Goal: Information Seeking & Learning: Learn about a topic

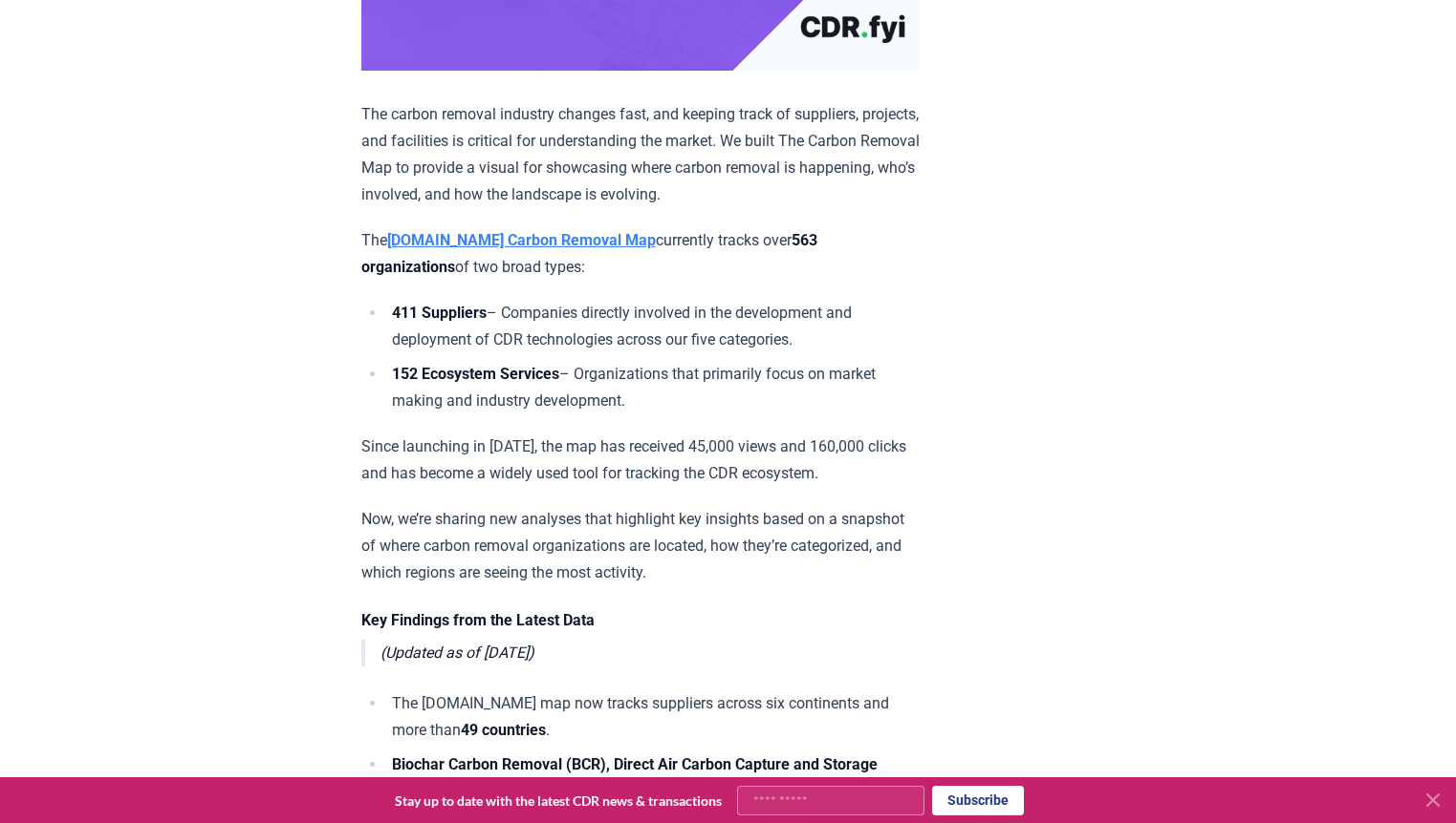
scroll to position [629, 0]
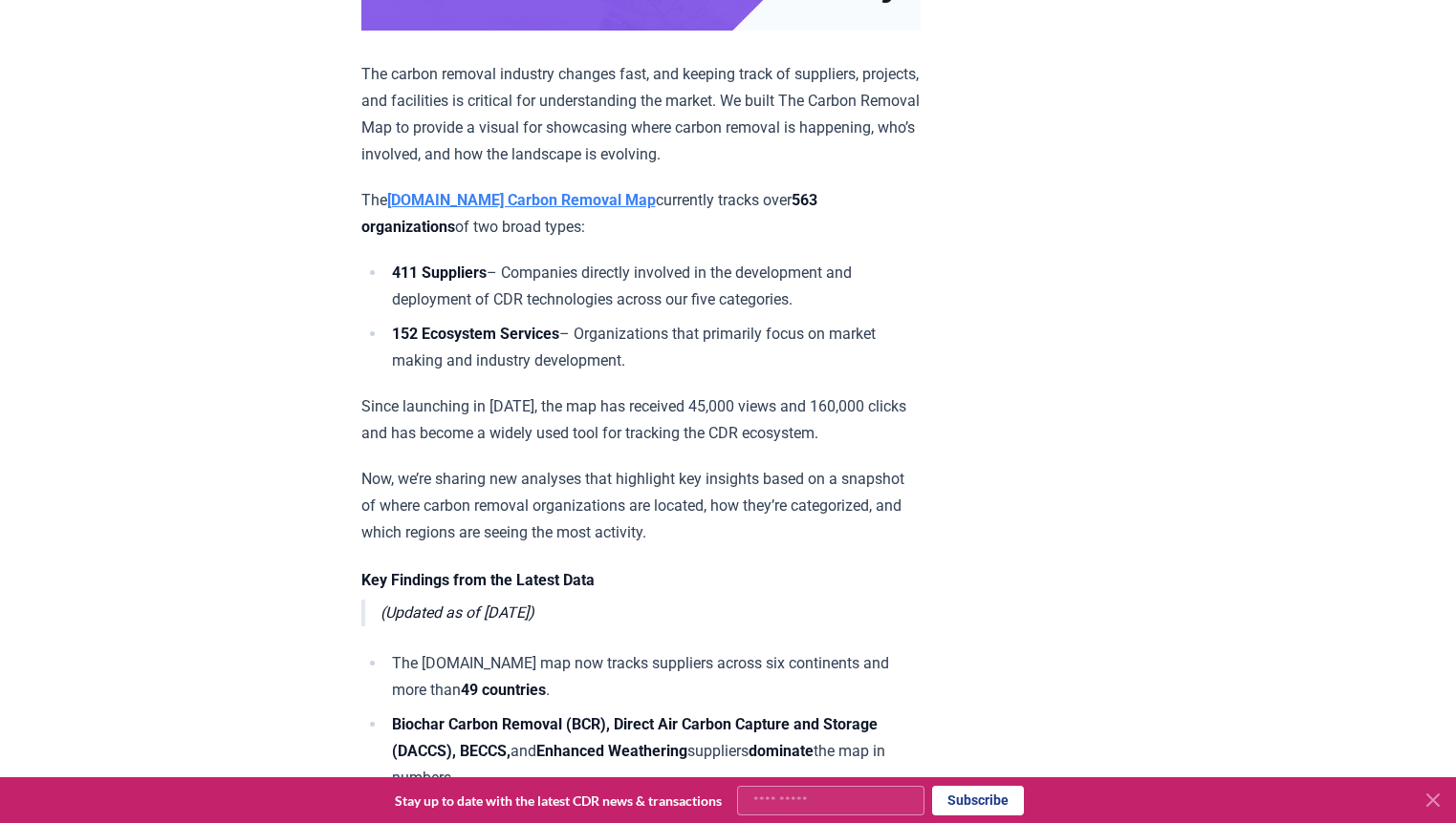
click at [535, 209] on strong "[DOMAIN_NAME] Carbon Removal Map" at bounding box center [520, 200] width 269 height 18
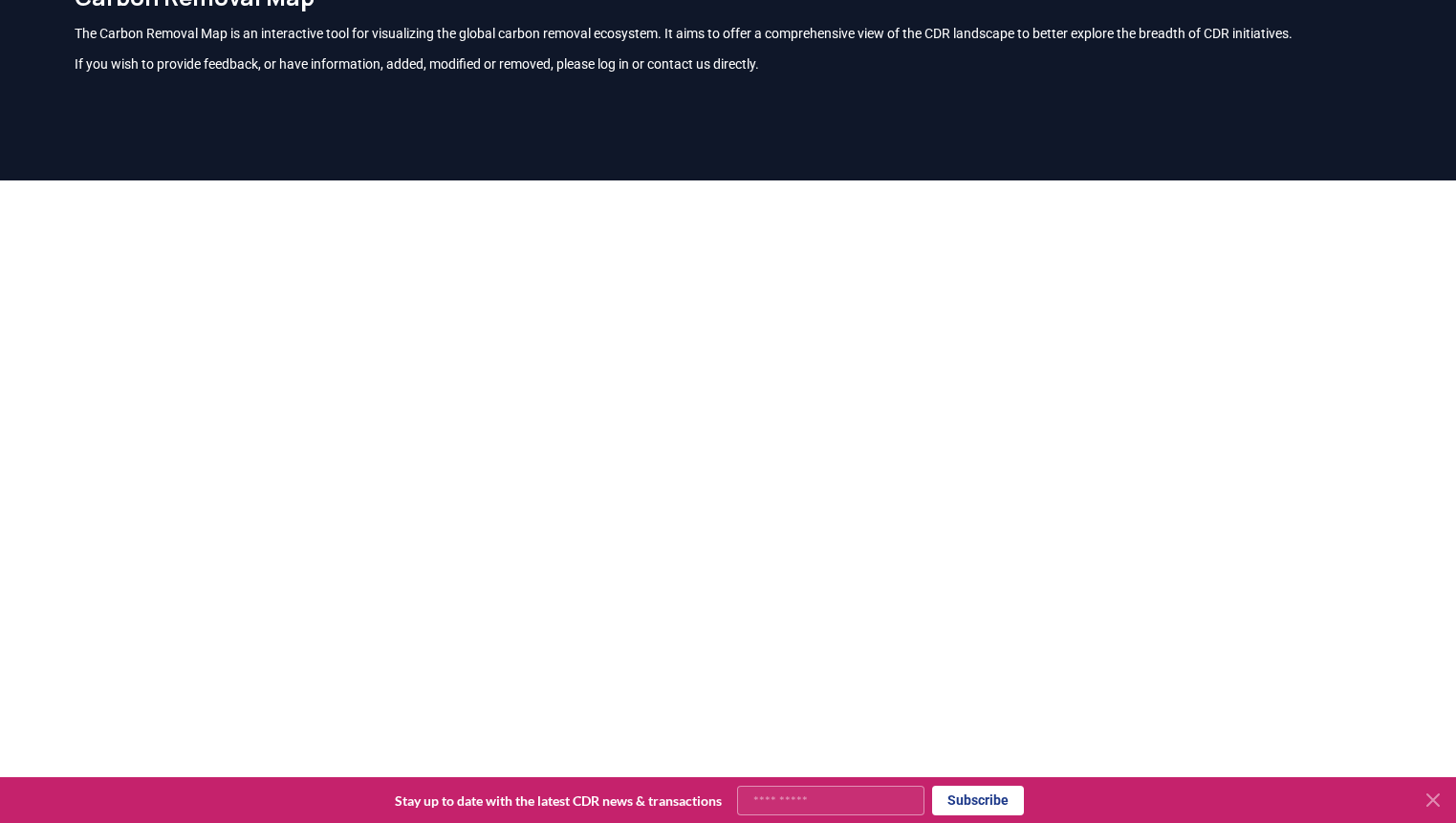
scroll to position [110, 0]
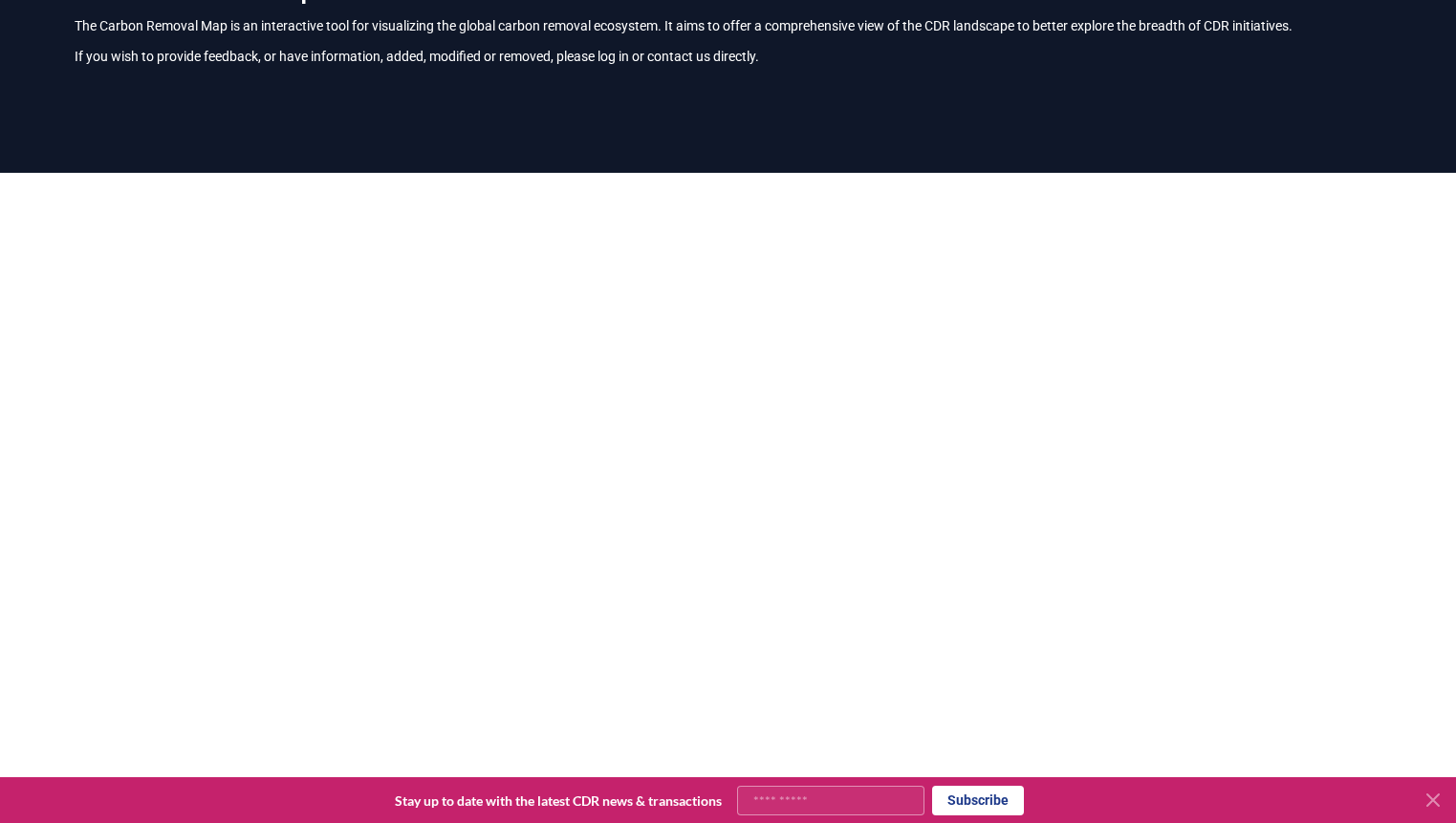
click at [1433, 804] on icon at bounding box center [1432, 799] width 23 height 23
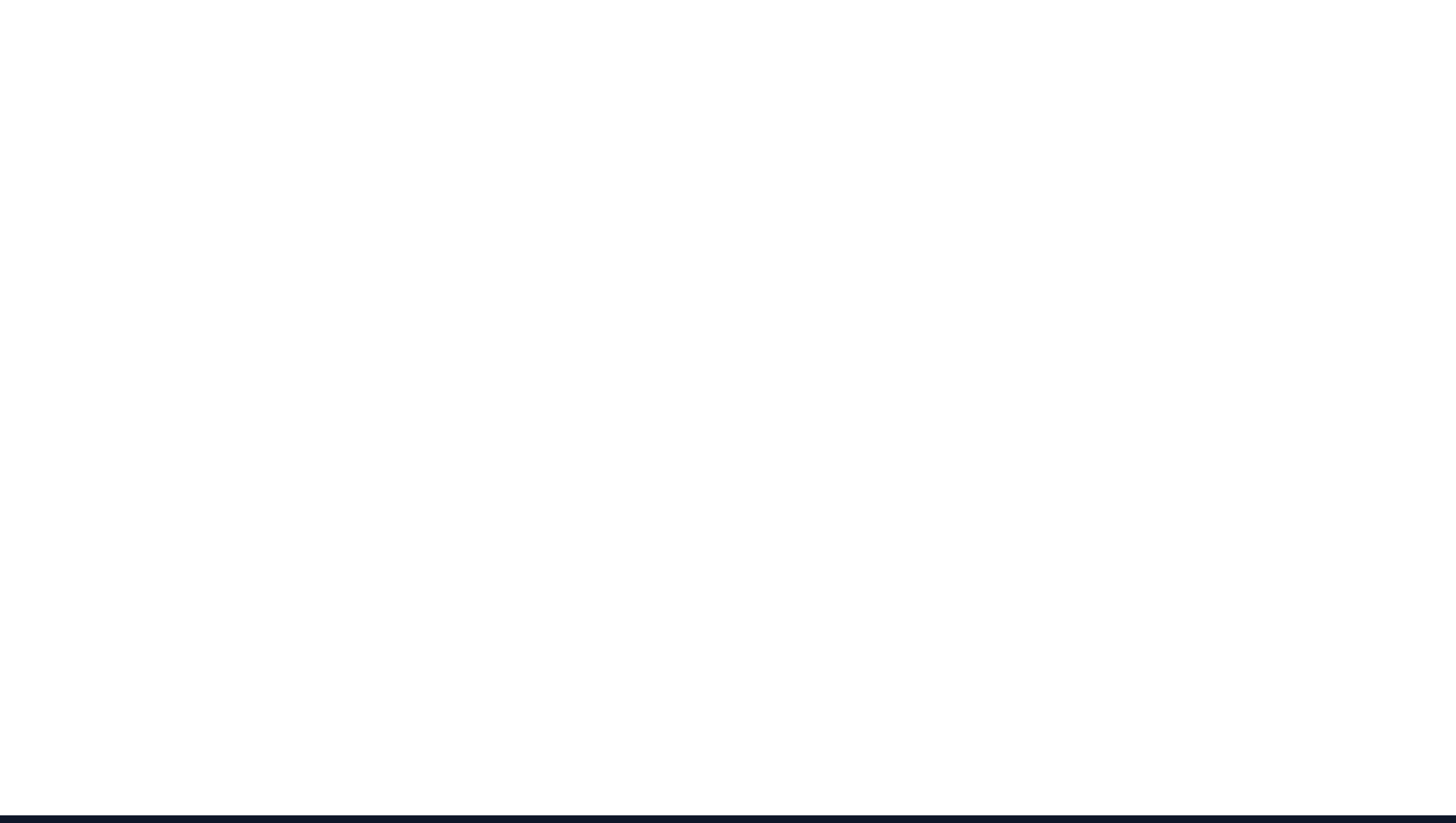
scroll to position [0, 0]
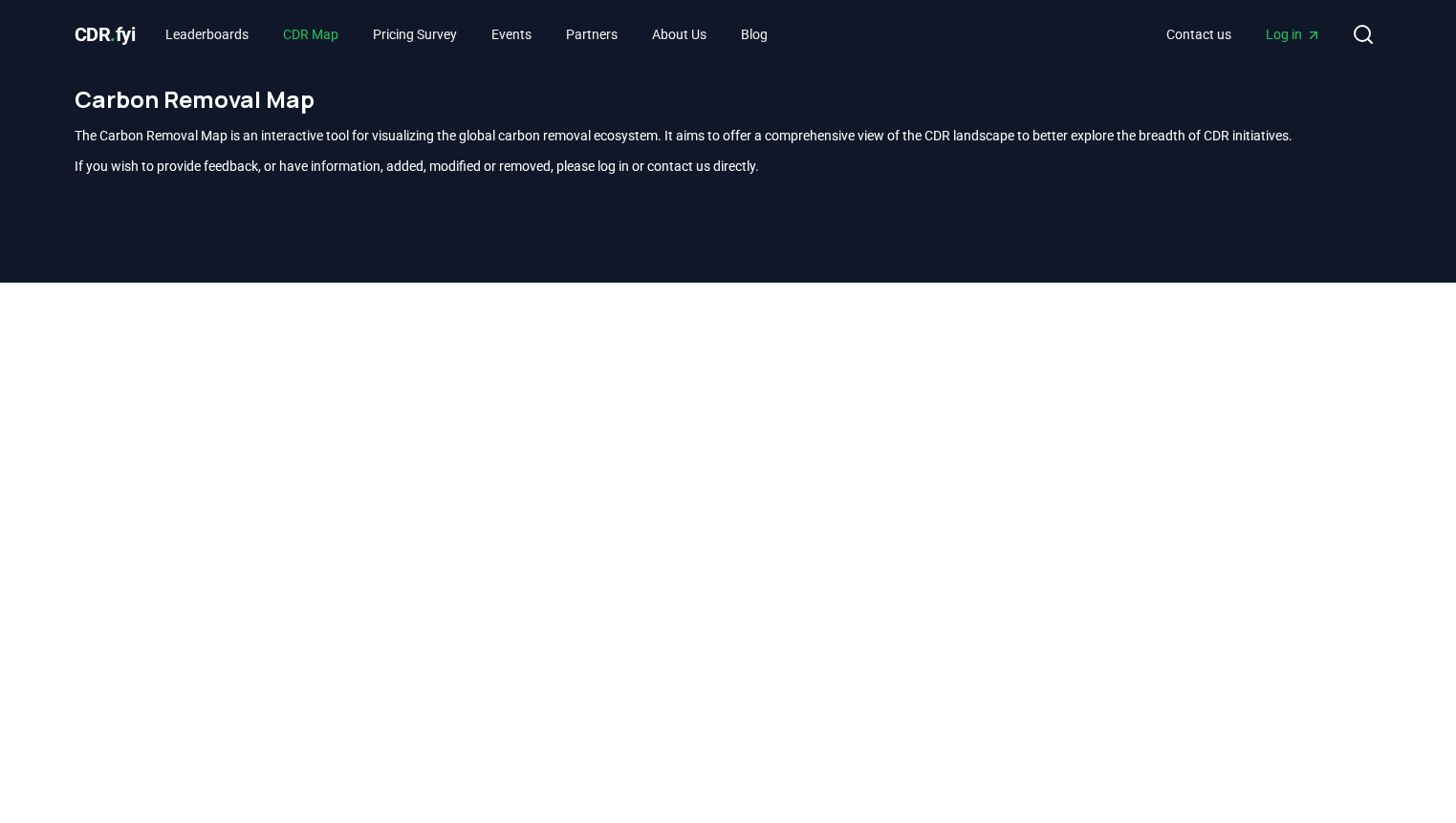
click at [321, 30] on link "CDR Map" at bounding box center [310, 33] width 86 height 34
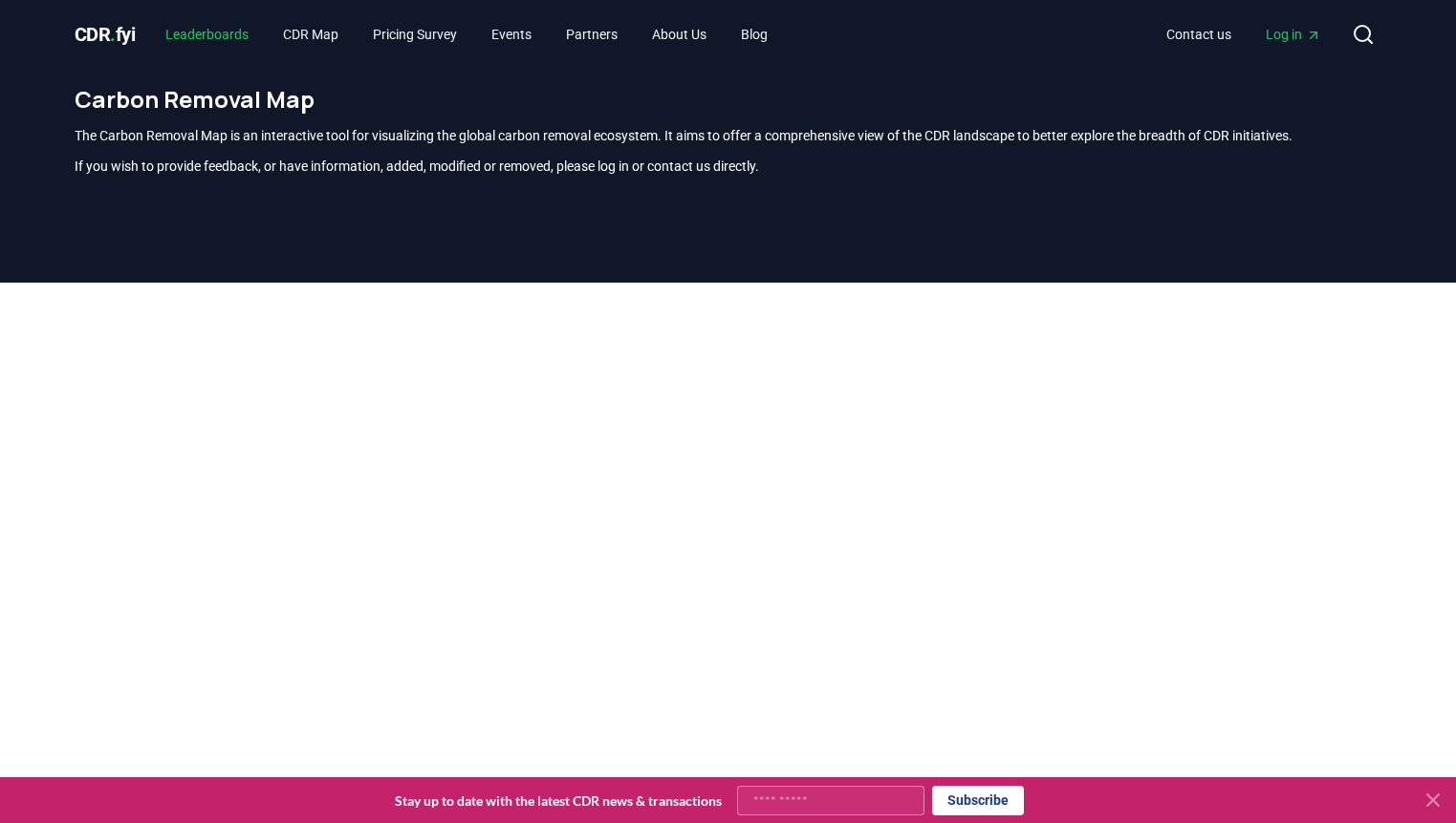
click at [212, 32] on link "Leaderboards" at bounding box center [208, 33] width 114 height 34
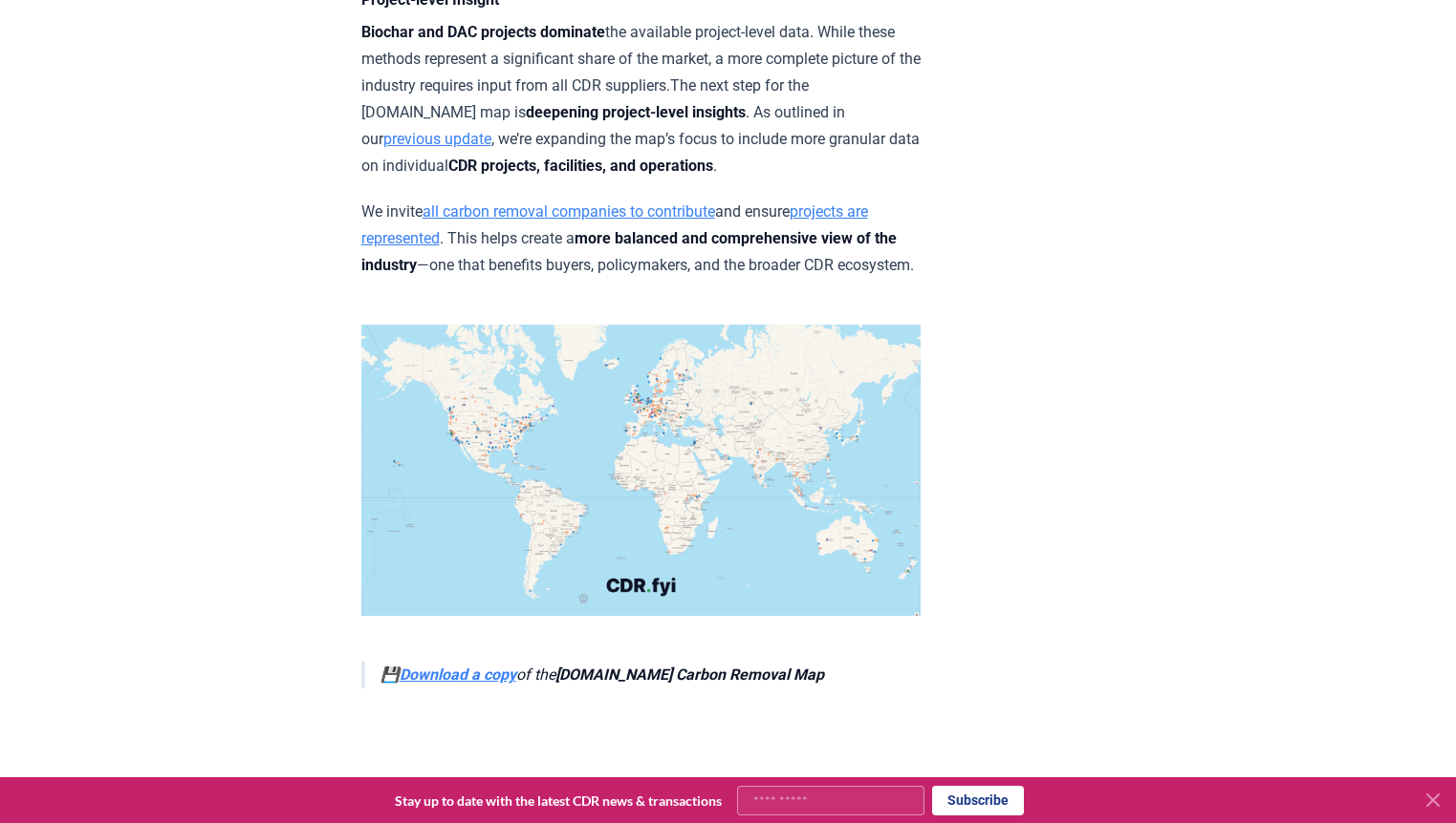
scroll to position [6625, 0]
click at [454, 667] on strong "Download a copy" at bounding box center [457, 676] width 117 height 18
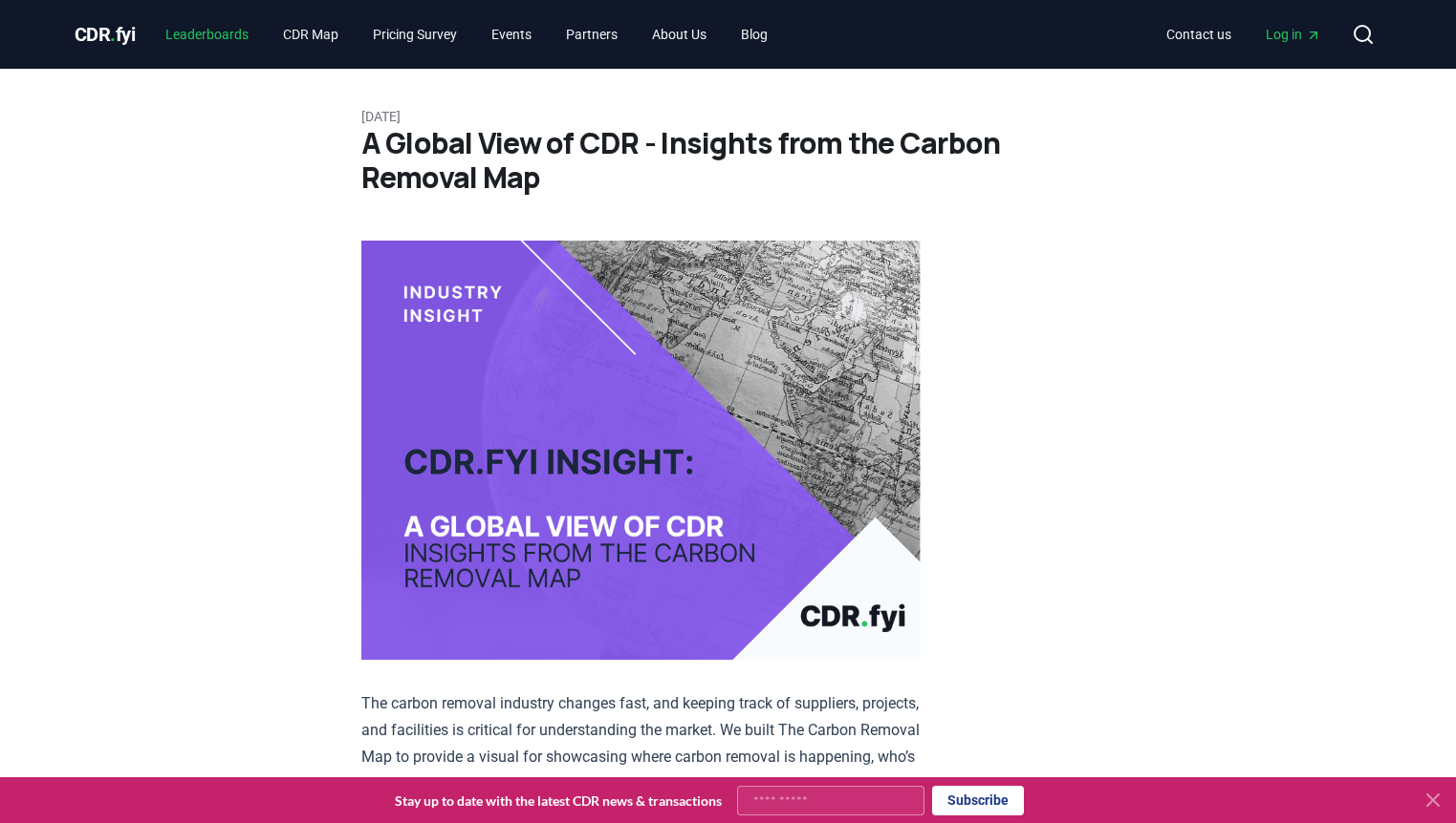
click at [221, 26] on link "Leaderboards" at bounding box center [208, 33] width 114 height 34
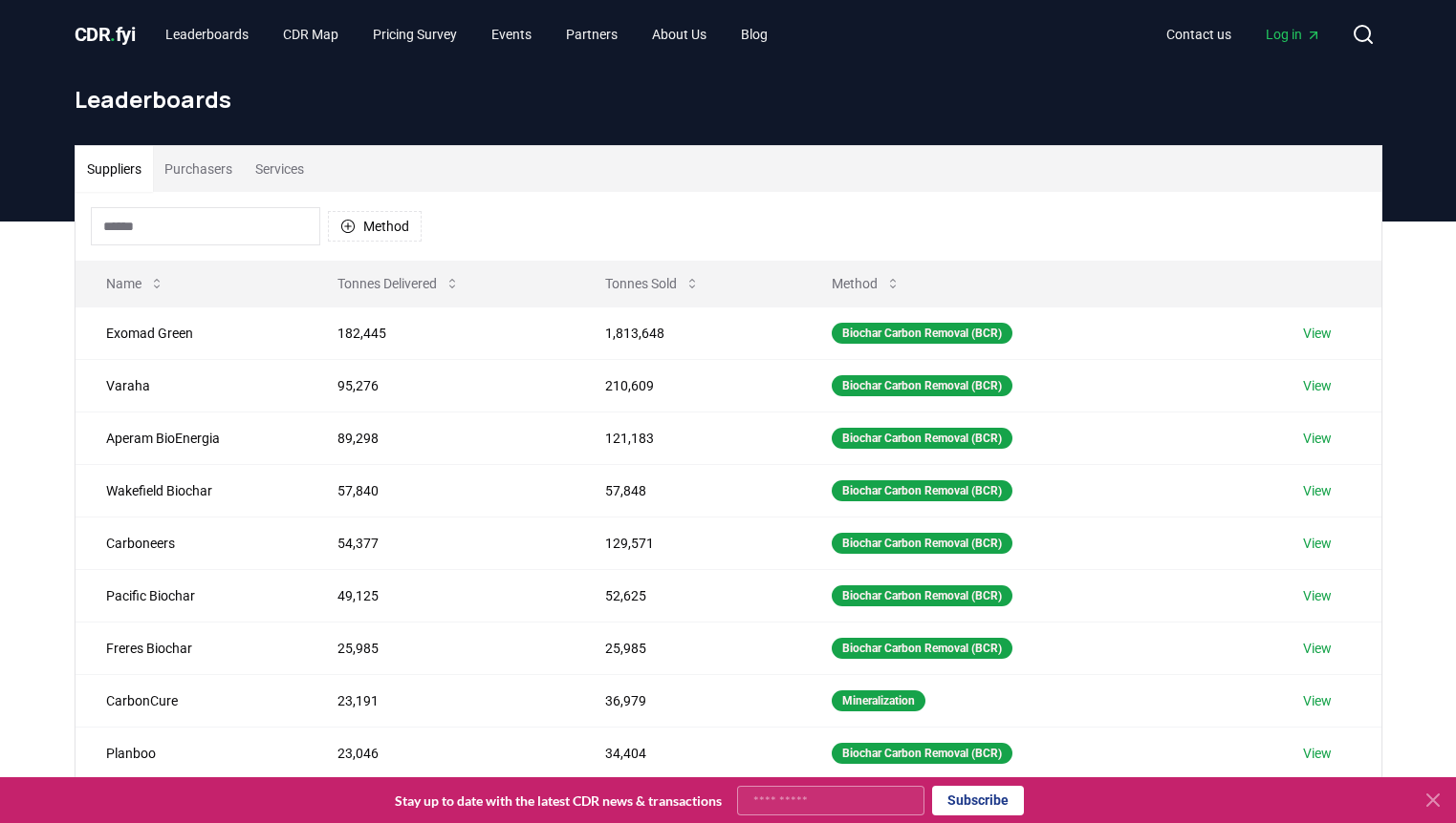
click at [212, 166] on button "Purchasers" at bounding box center [198, 169] width 91 height 46
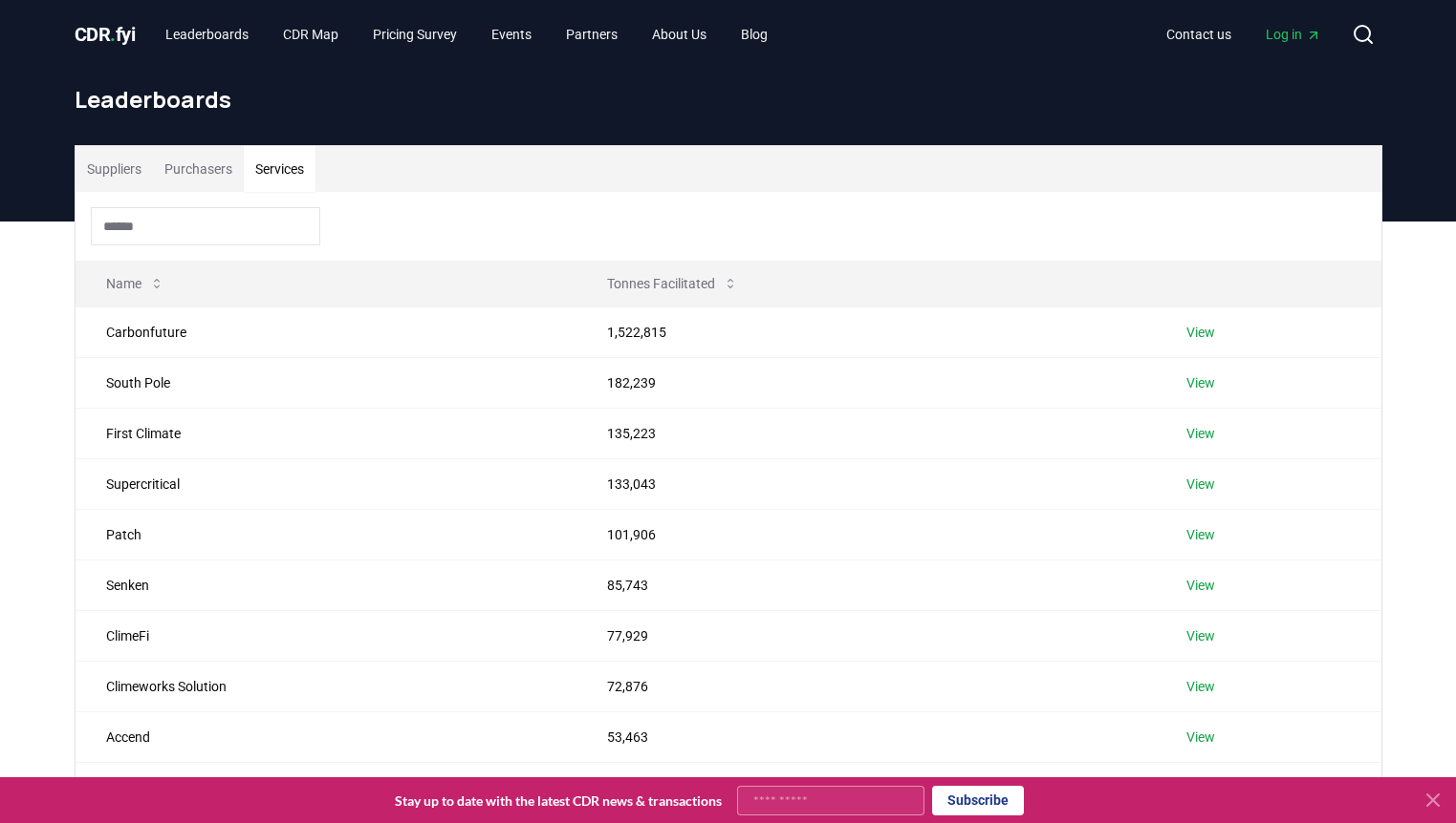
click at [296, 162] on button "Services" at bounding box center [279, 169] width 72 height 46
click at [198, 166] on button "Purchasers" at bounding box center [198, 169] width 91 height 46
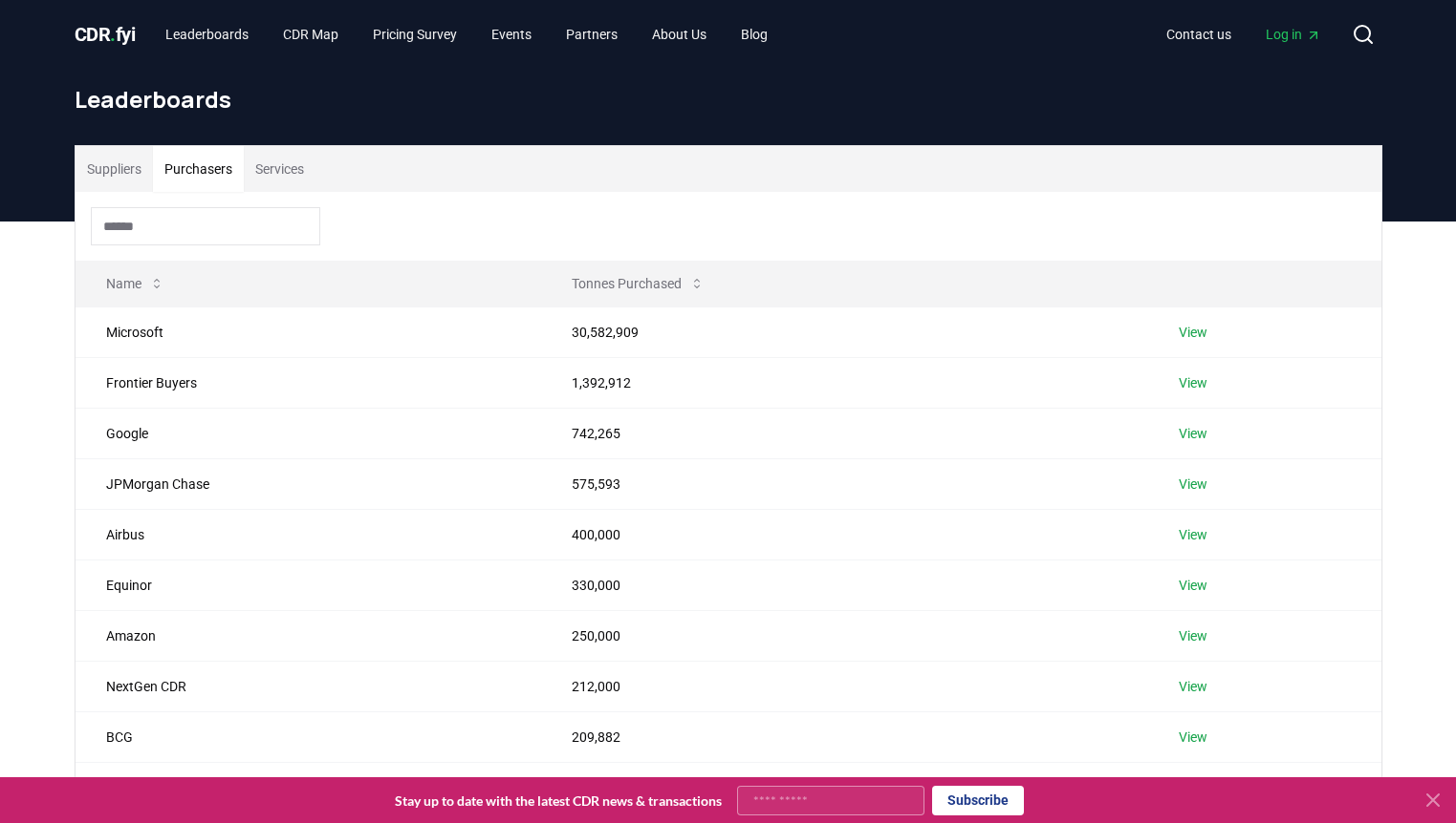
click at [316, 187] on button "Services" at bounding box center [279, 169] width 72 height 46
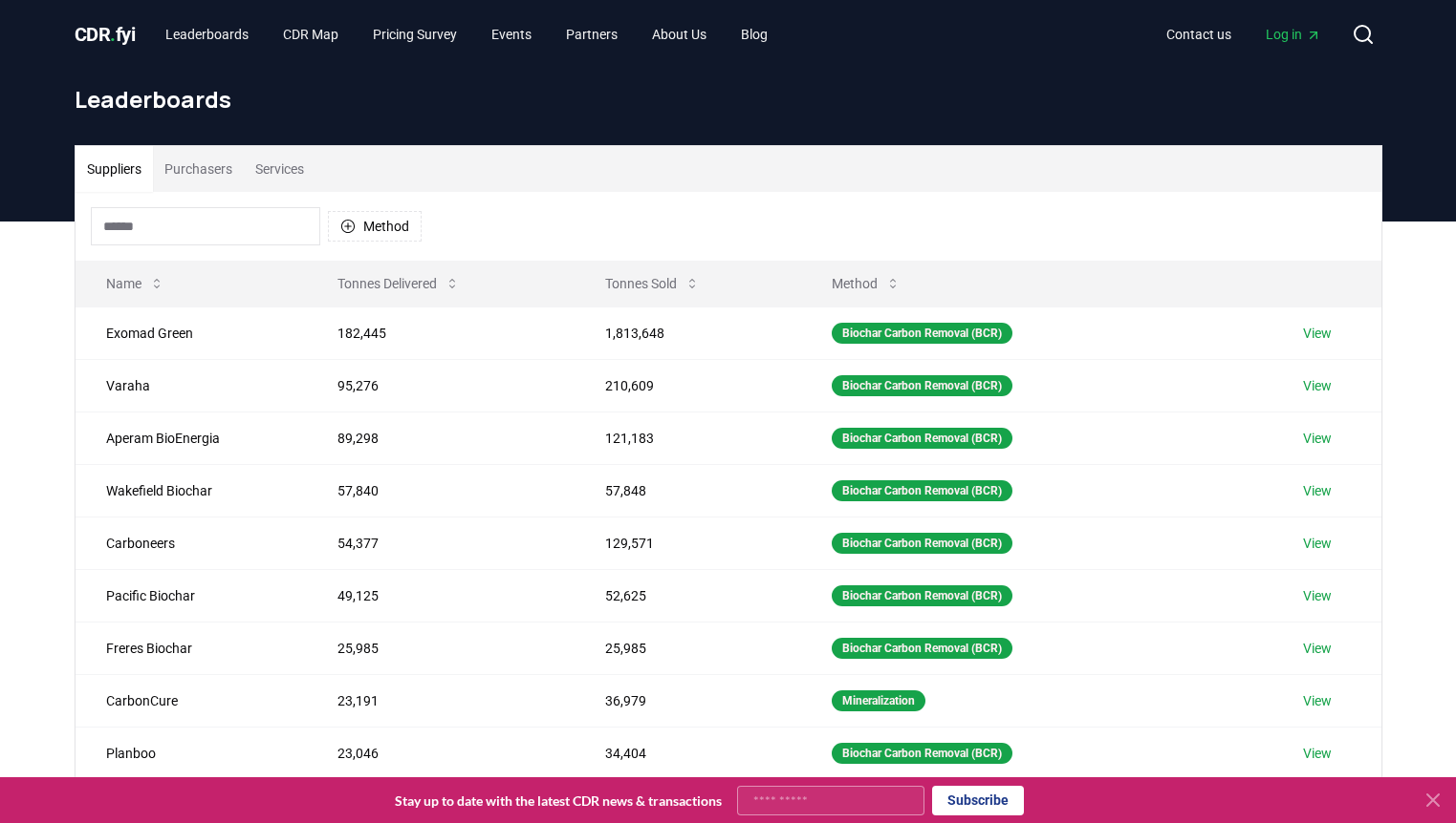
click at [117, 168] on button "Suppliers" at bounding box center [114, 169] width 78 height 46
click at [317, 29] on link "CDR Map" at bounding box center [310, 33] width 86 height 34
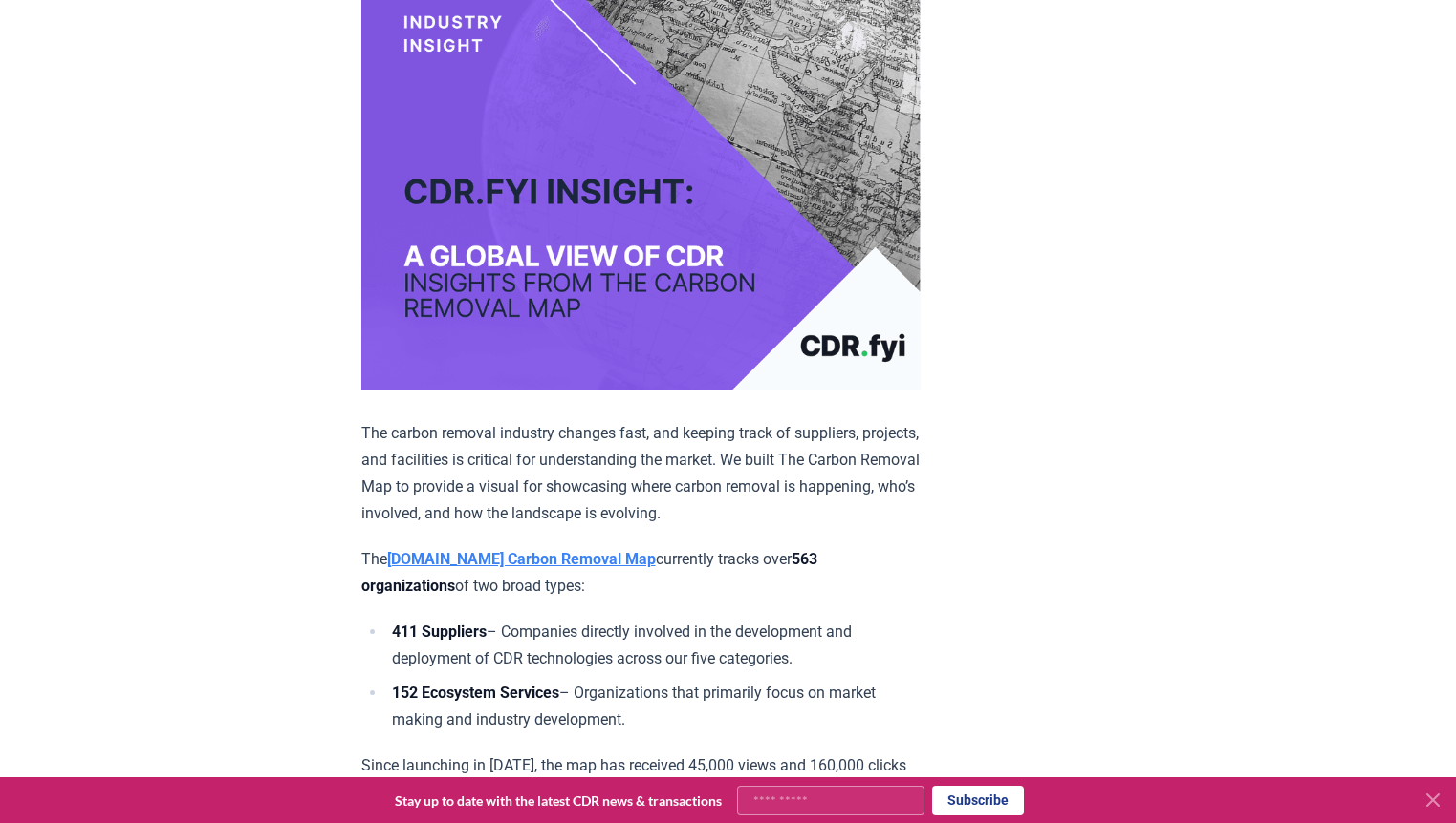
scroll to position [170, 0]
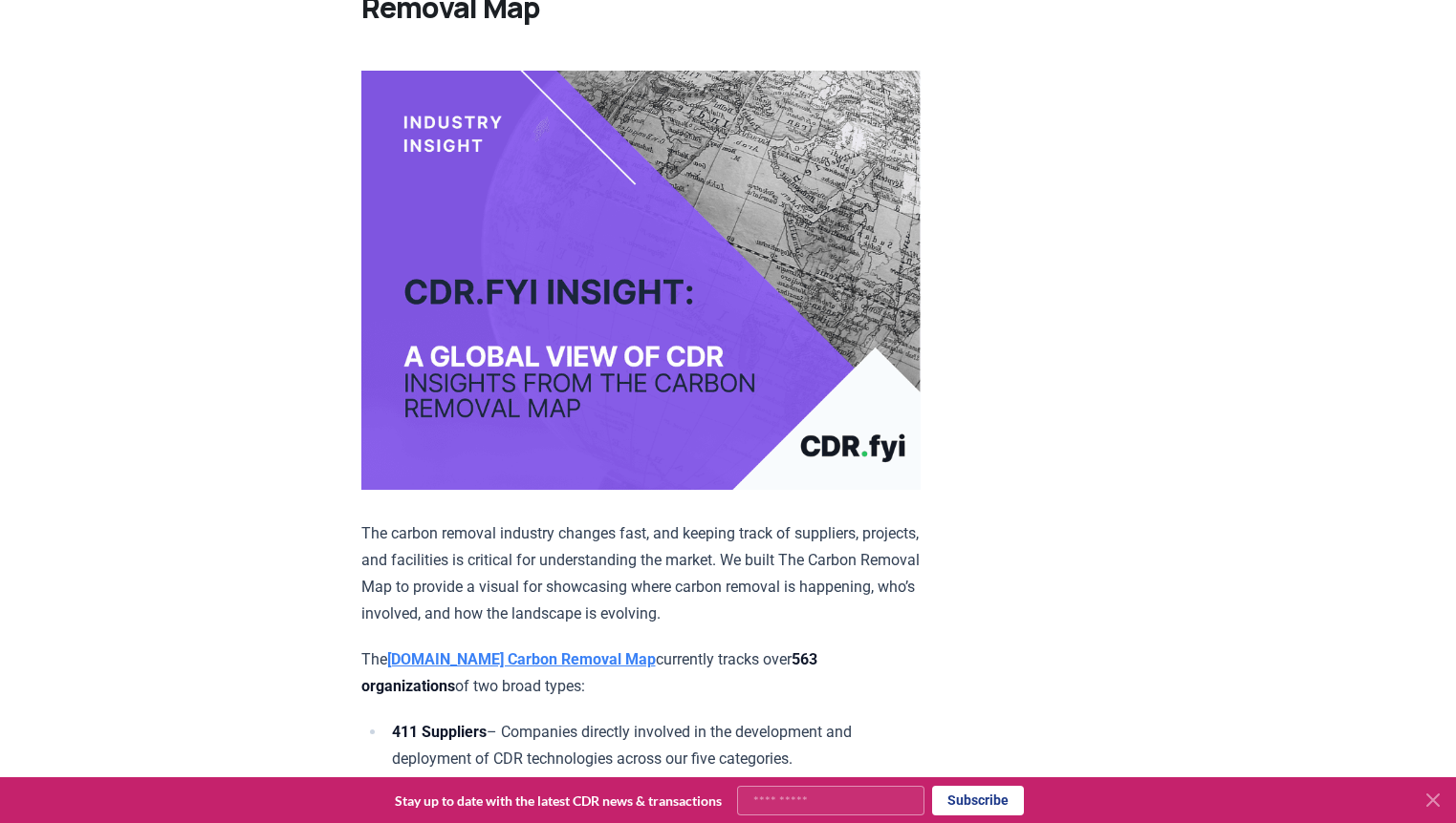
click at [692, 273] on img at bounding box center [640, 280] width 559 height 419
click at [631, 388] on img at bounding box center [640, 280] width 559 height 419
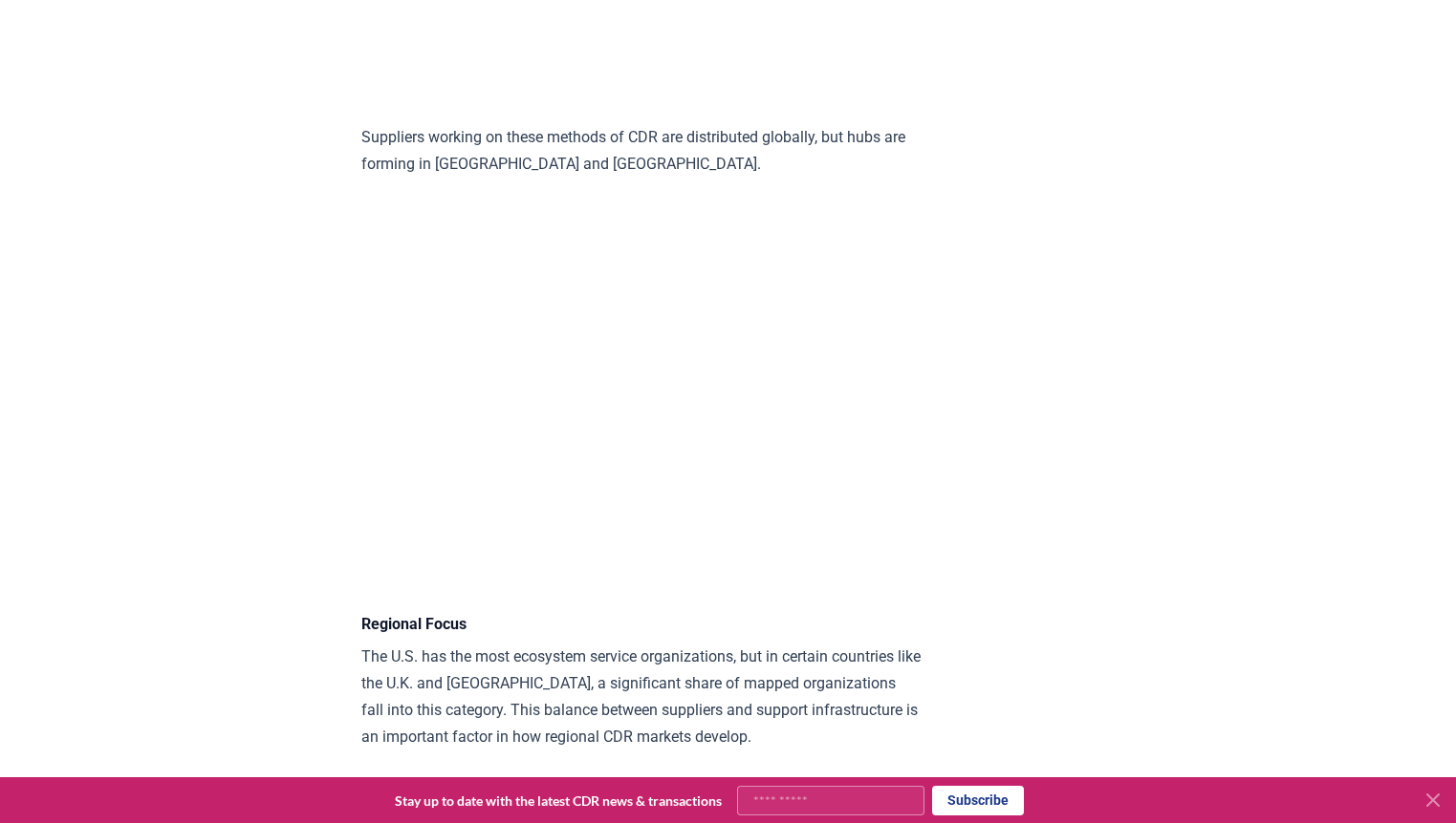
scroll to position [3929, 0]
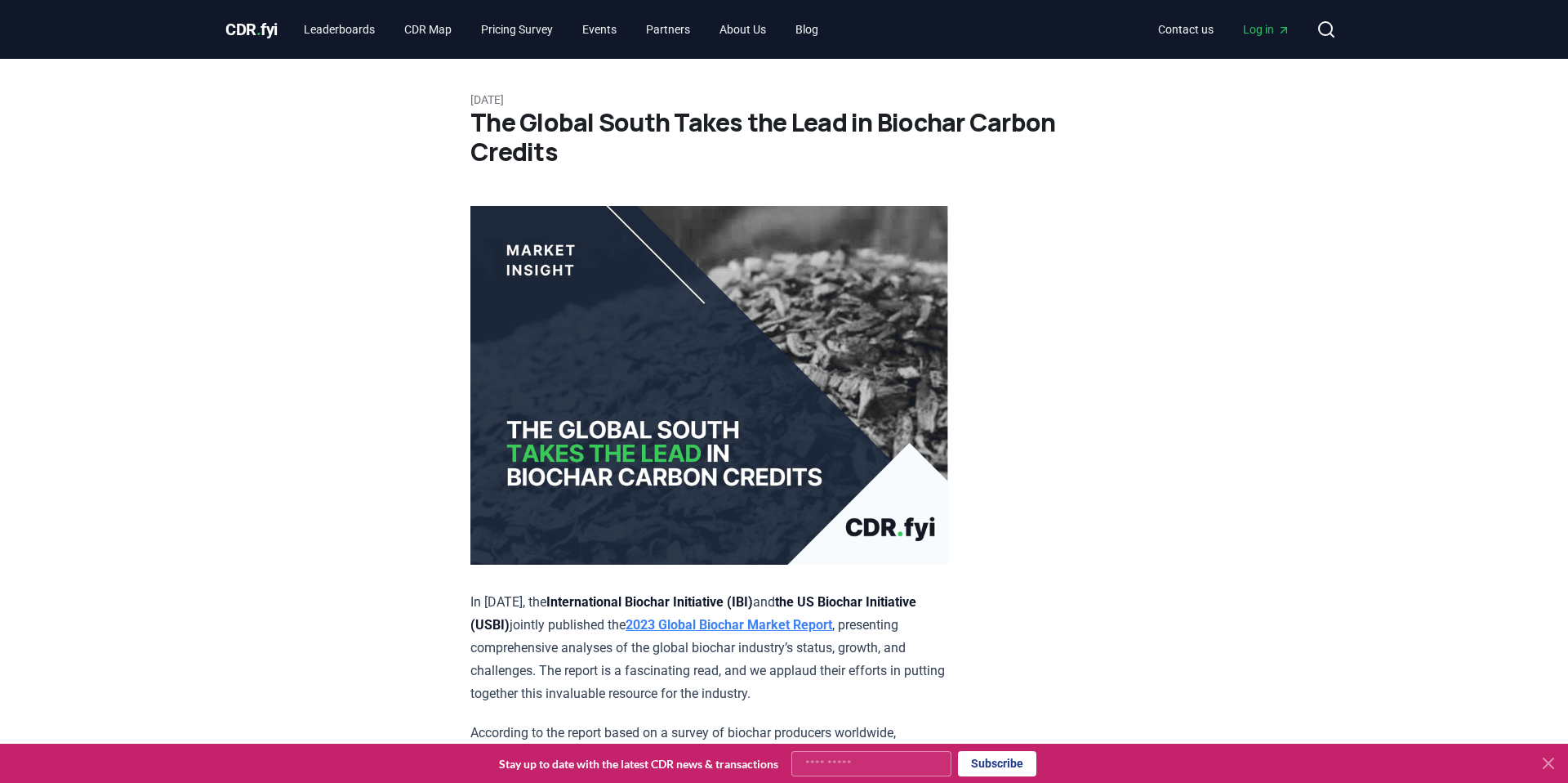
scroll to position [40, 0]
